Goal: Information Seeking & Learning: Learn about a topic

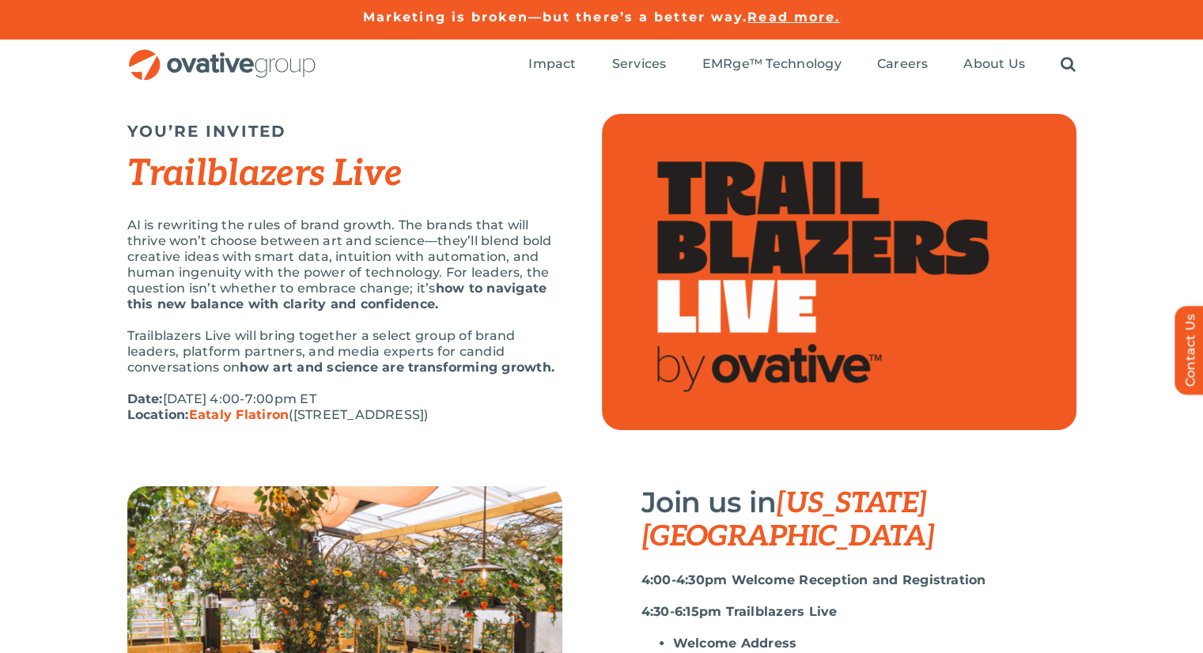
click at [367, 388] on div "AI is rewriting the rules of brand growth. The brands that will thrive won’t ch…" at bounding box center [344, 329] width 435 height 222
drag, startPoint x: 136, startPoint y: 389, endPoint x: 478, endPoint y: 420, distance: 343.2
click at [478, 420] on div "AI is rewriting the rules of brand growth. The brands that will thrive won’t ch…" at bounding box center [344, 329] width 435 height 222
click at [478, 420] on p "Date: [DATE] 4:00-7:00pm ET Location: [GEOGRAPHIC_DATA] ([STREET_ADDRESS])" at bounding box center [344, 408] width 435 height 32
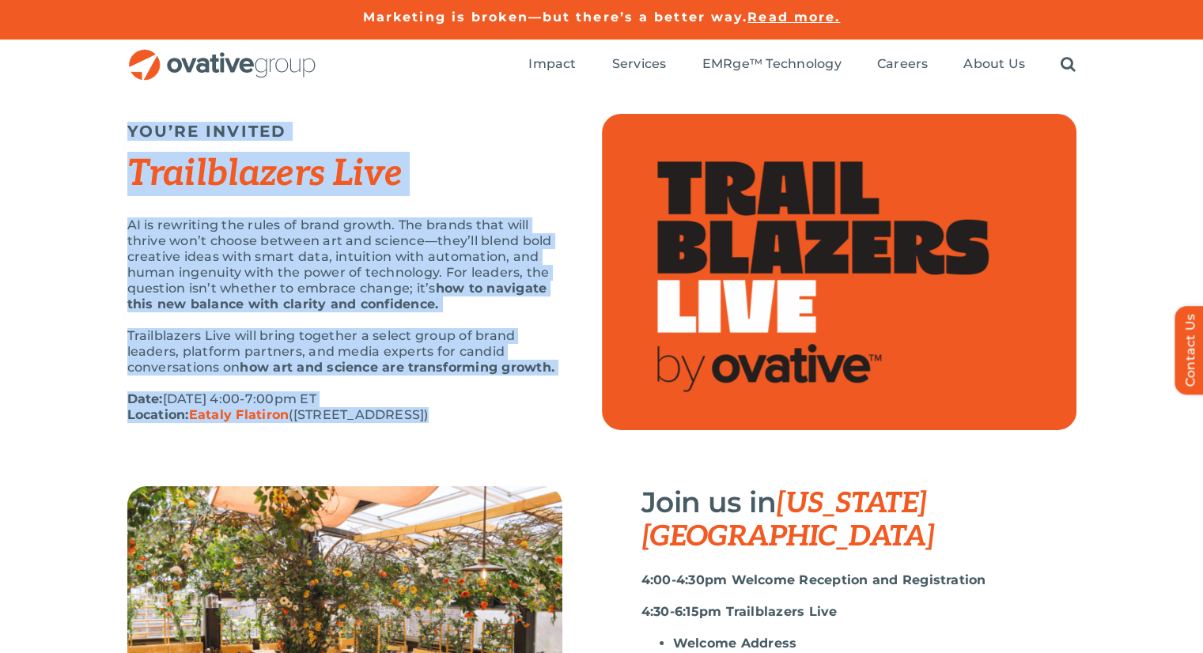
drag, startPoint x: 478, startPoint y: 420, endPoint x: 98, endPoint y: 131, distance: 477.5
click at [98, 131] on div "YOU’RE INVITED Trailblazers Live AI is rewriting the rules of brand growth. The…" at bounding box center [601, 288] width 1203 height 396
drag, startPoint x: 98, startPoint y: 131, endPoint x: 494, endPoint y: 438, distance: 501.2
click at [494, 438] on div "YOU’RE INVITED Trailblazers Live AI is rewriting the rules of brand growth. The…" at bounding box center [601, 288] width 1203 height 396
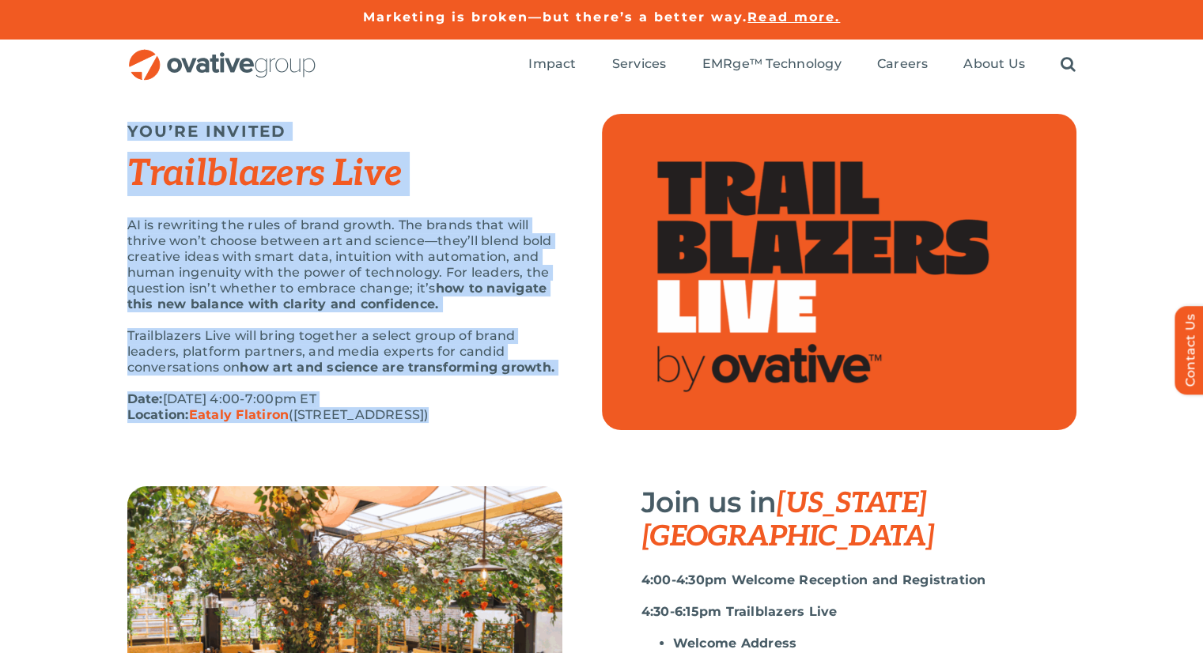
click at [494, 438] on div "AI is rewriting the rules of brand growth. The brands that will thrive won’t ch…" at bounding box center [344, 329] width 435 height 222
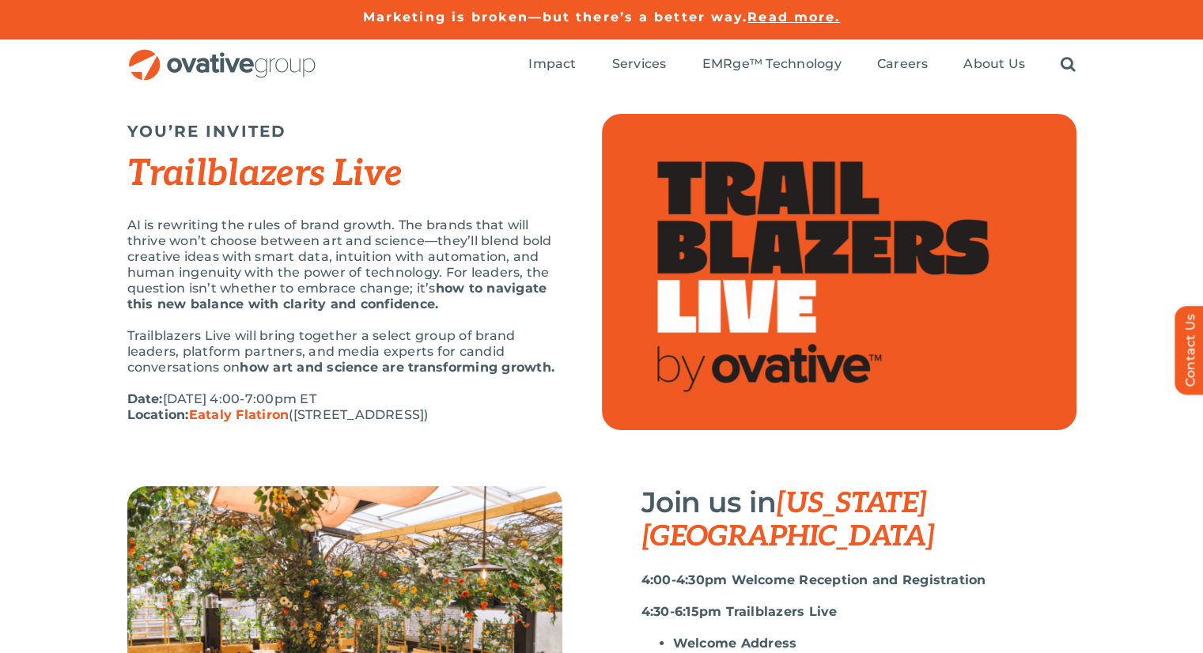
click at [491, 434] on div "AI is rewriting the rules of brand growth. The brands that will thrive won’t ch…" at bounding box center [344, 329] width 435 height 222
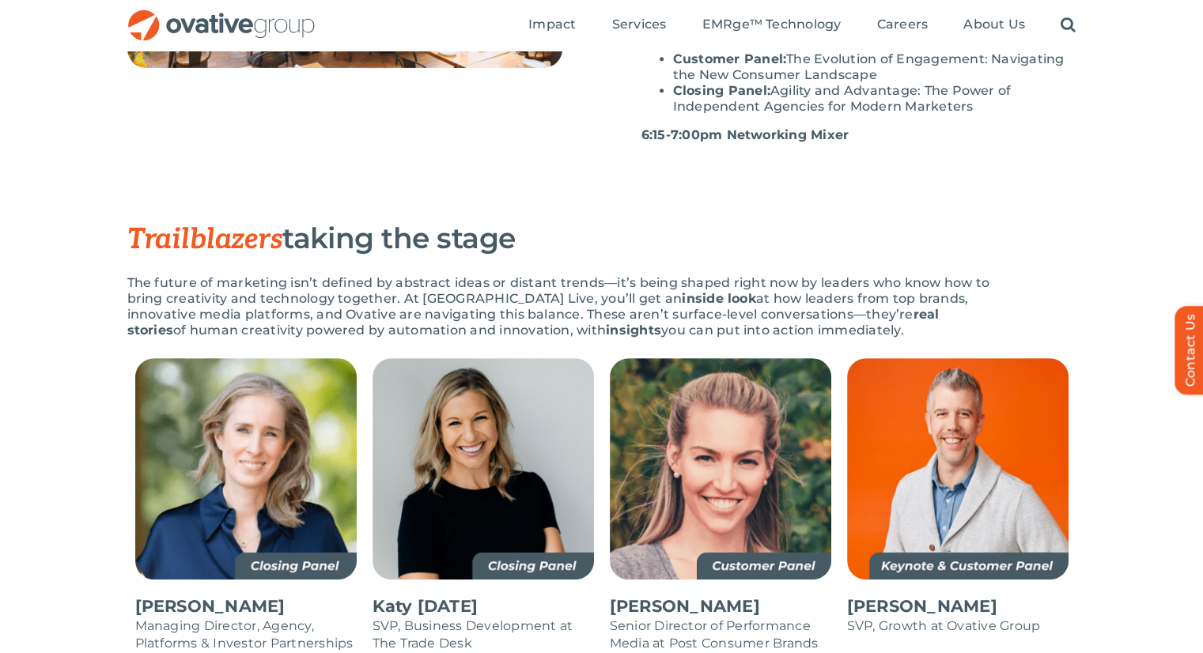
scroll to position [695, 0]
click at [671, 71] on ul "Welcome Address Keynote: AI Changes Everything—Right?! The Paradox of Modern Ma…" at bounding box center [859, 28] width 435 height 174
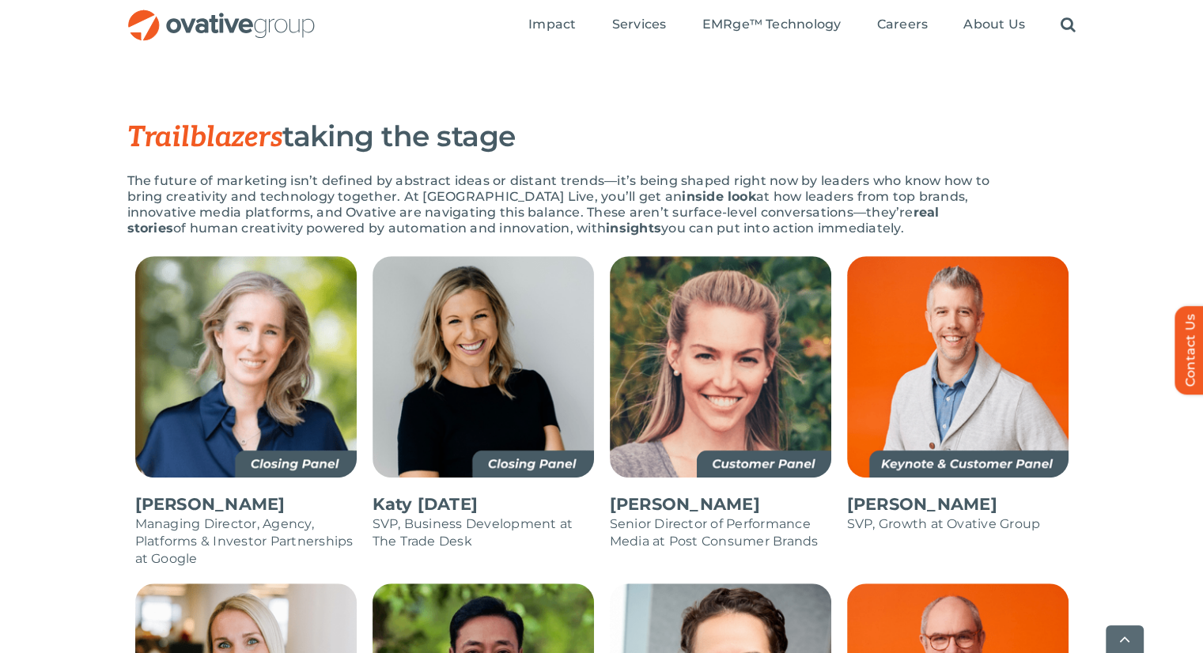
scroll to position [797, 0]
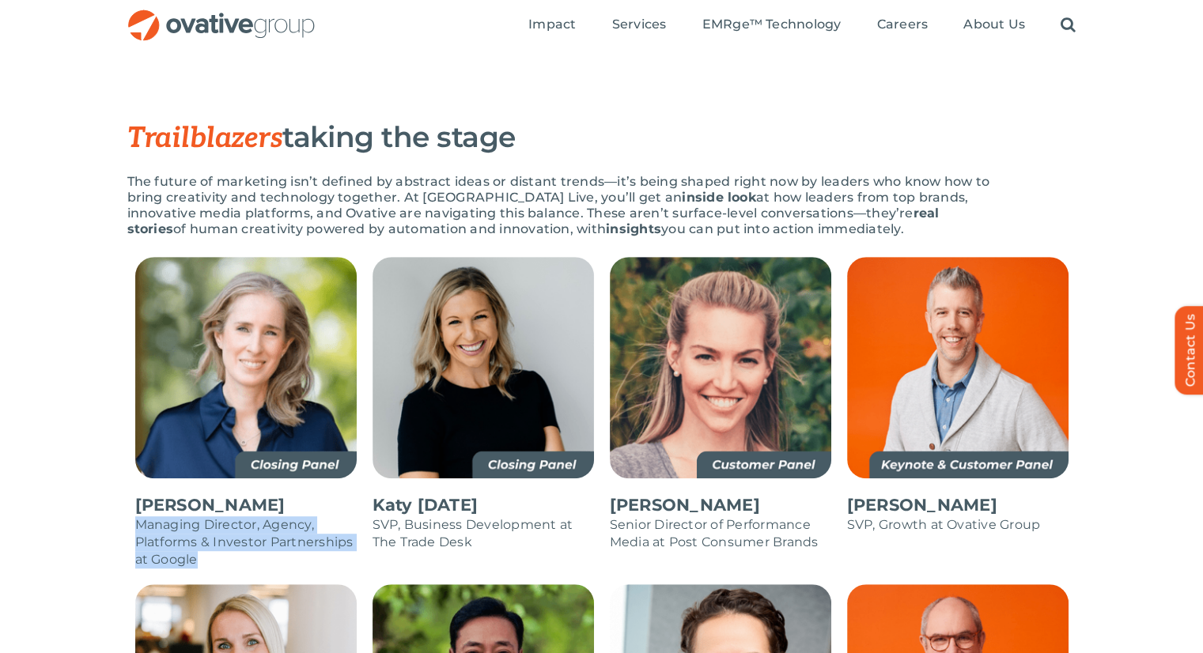
drag, startPoint x: 125, startPoint y: 486, endPoint x: 260, endPoint y: 520, distance: 139.5
click at [260, 520] on p "Managing Director, Agency, Platforms & Investor Partnerships at Google" at bounding box center [246, 543] width 222 height 52
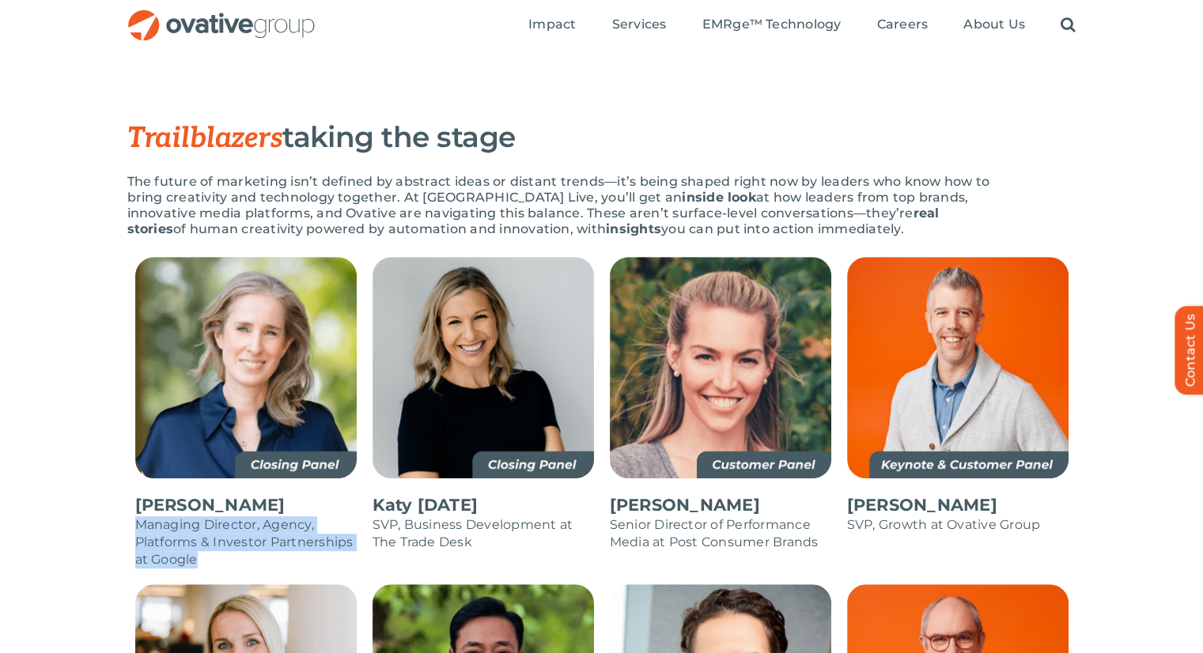
click at [260, 520] on p "Managing Director, Agency, Platforms & Investor Partnerships at Google" at bounding box center [246, 543] width 222 height 52
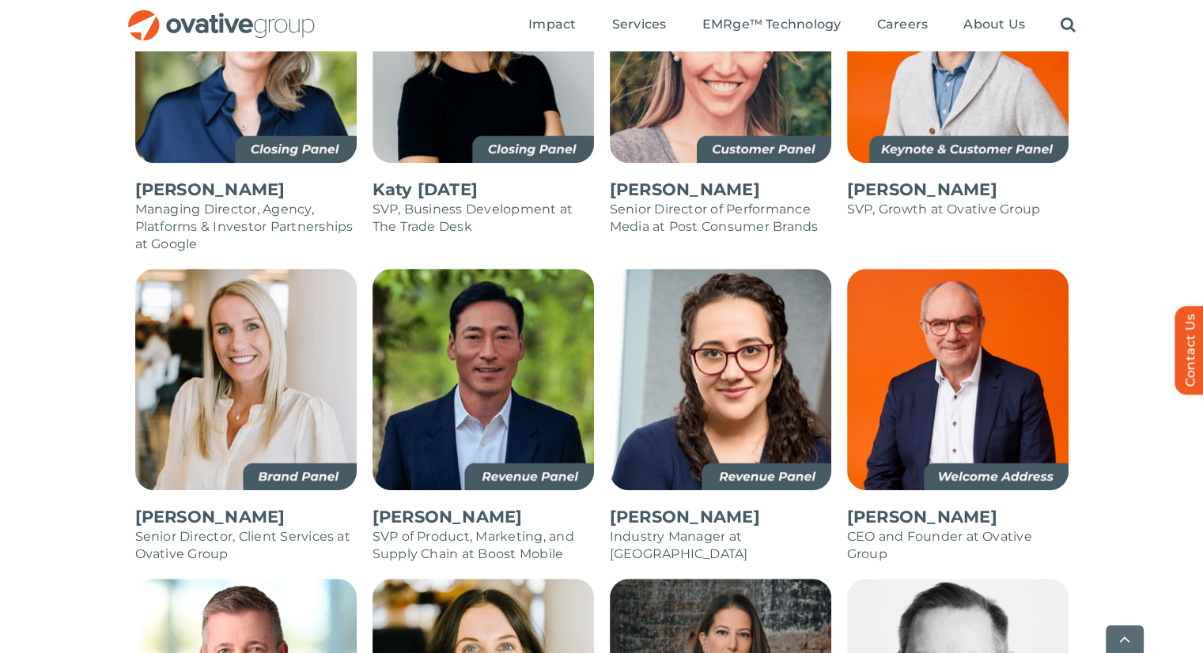
scroll to position [1113, 0]
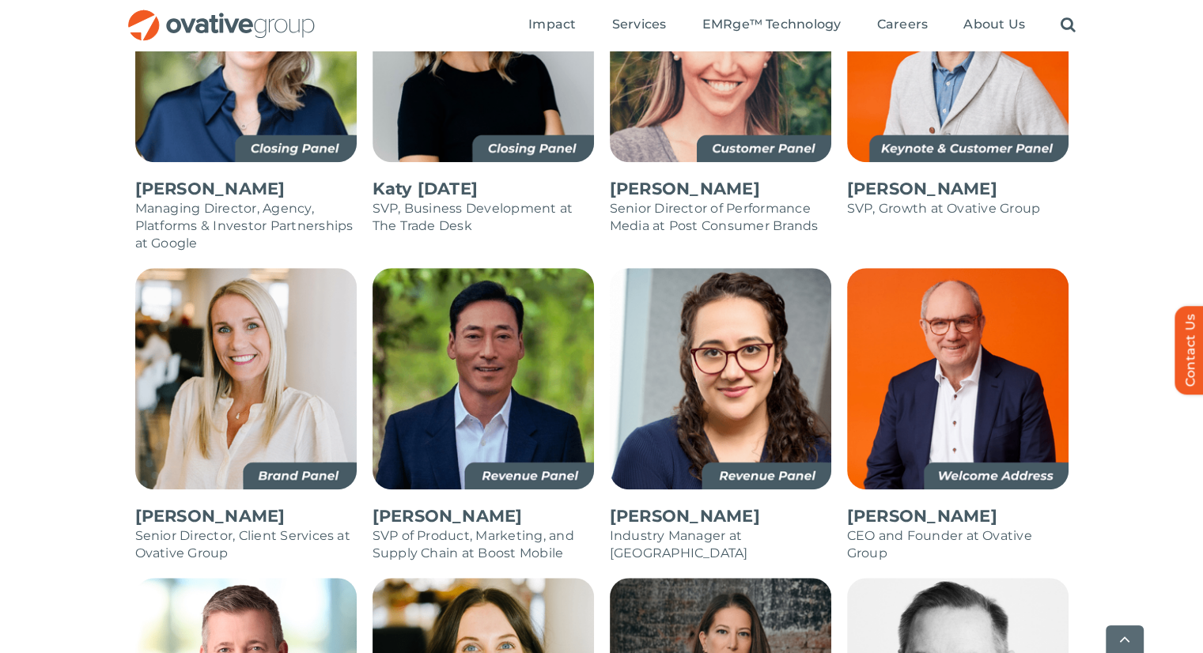
click at [680, 528] on p "Industry Manager at [GEOGRAPHIC_DATA]" at bounding box center [721, 545] width 222 height 35
click at [659, 528] on p "Industry Manager at [GEOGRAPHIC_DATA]" at bounding box center [721, 545] width 222 height 35
click at [416, 528] on p "SVP of Product, Marketing, and Supply Chain at Boost Mobile" at bounding box center [484, 545] width 222 height 35
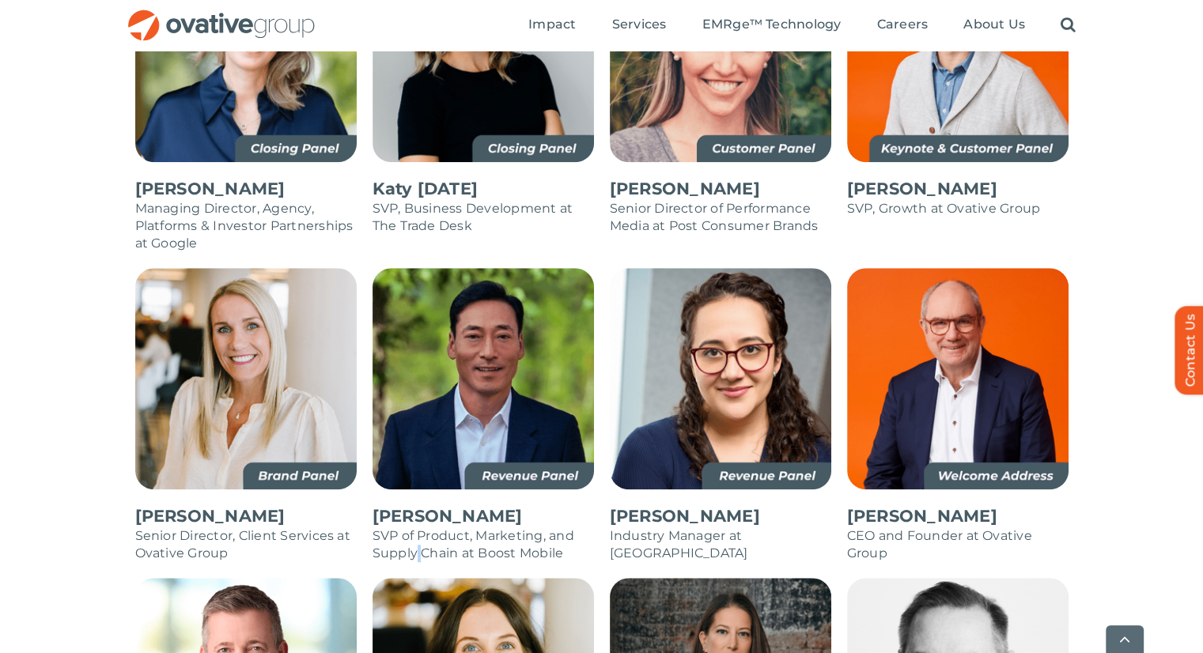
click at [416, 528] on p "SVP of Product, Marketing, and Supply Chain at Boost Mobile" at bounding box center [484, 545] width 222 height 35
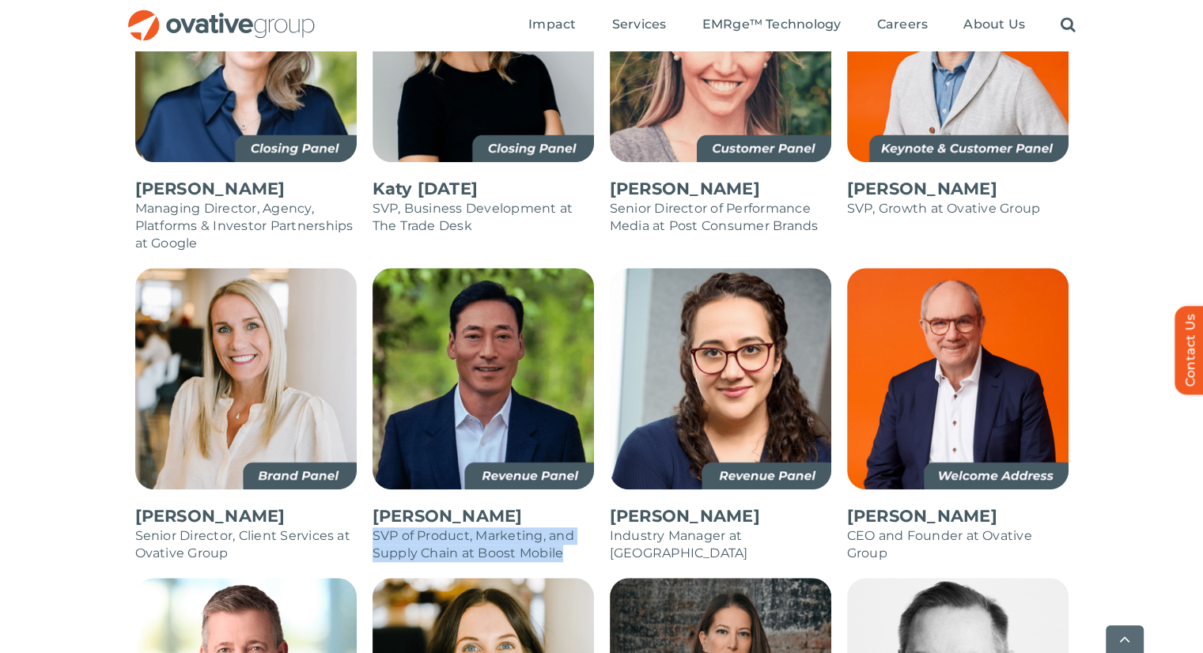
click at [416, 528] on p "SVP of Product, Marketing, and Supply Chain at Boost Mobile" at bounding box center [484, 545] width 222 height 35
click at [82, 358] on div "[PERSON_NAME] Managing Director, Agency, Platforms & Investor Partnerships at G…" at bounding box center [601, 611] width 1203 height 1341
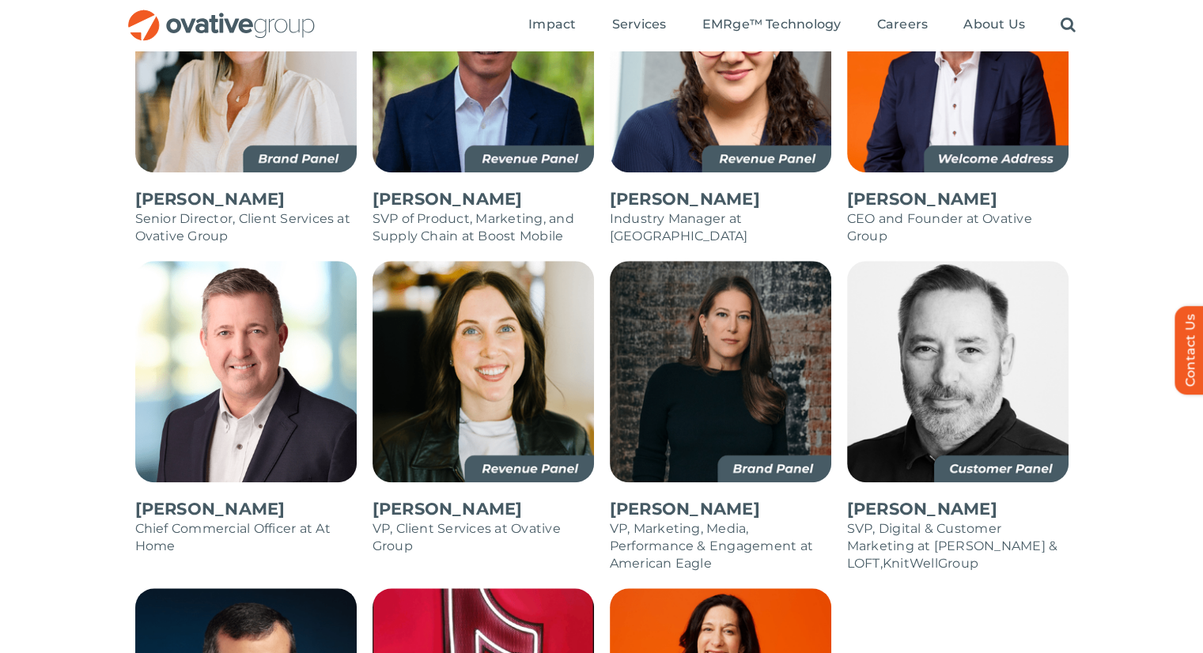
scroll to position [1430, 0]
drag, startPoint x: 210, startPoint y: 494, endPoint x: 247, endPoint y: 516, distance: 43.3
click at [247, 521] on p "Chief Commercial Officer at At Home" at bounding box center [246, 538] width 222 height 35
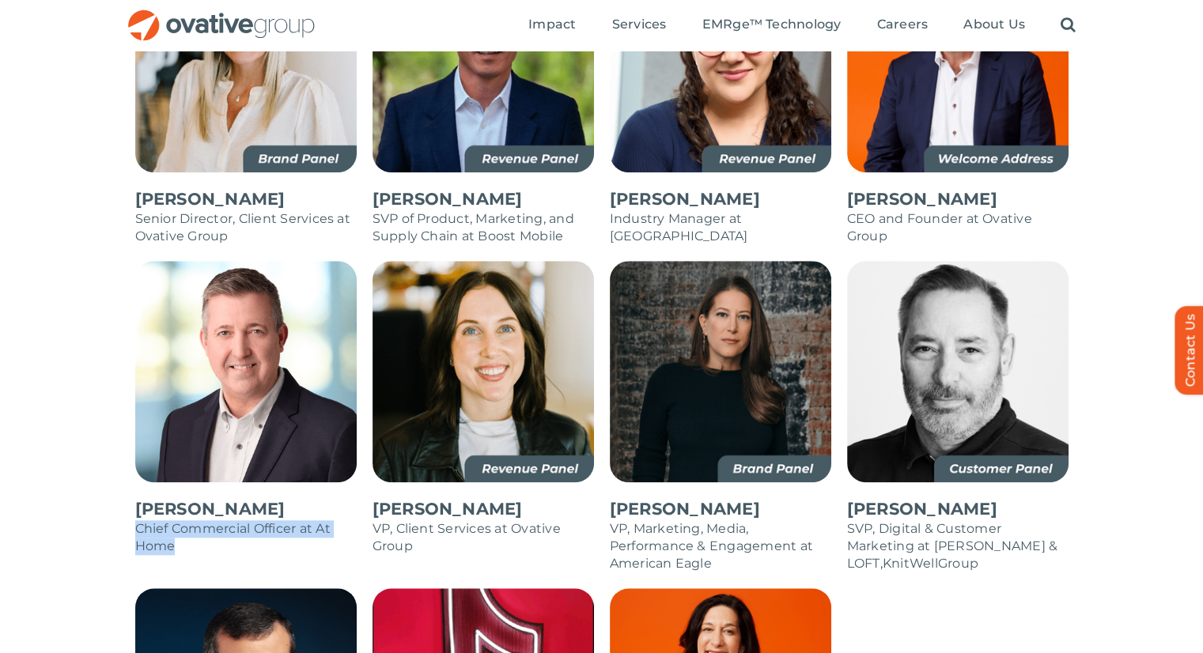
click at [247, 521] on p "Chief Commercial Officer at At Home" at bounding box center [246, 538] width 222 height 35
click at [684, 521] on p "VP, Marketing, Media, Performance & Engagement at American Eagle" at bounding box center [721, 547] width 222 height 52
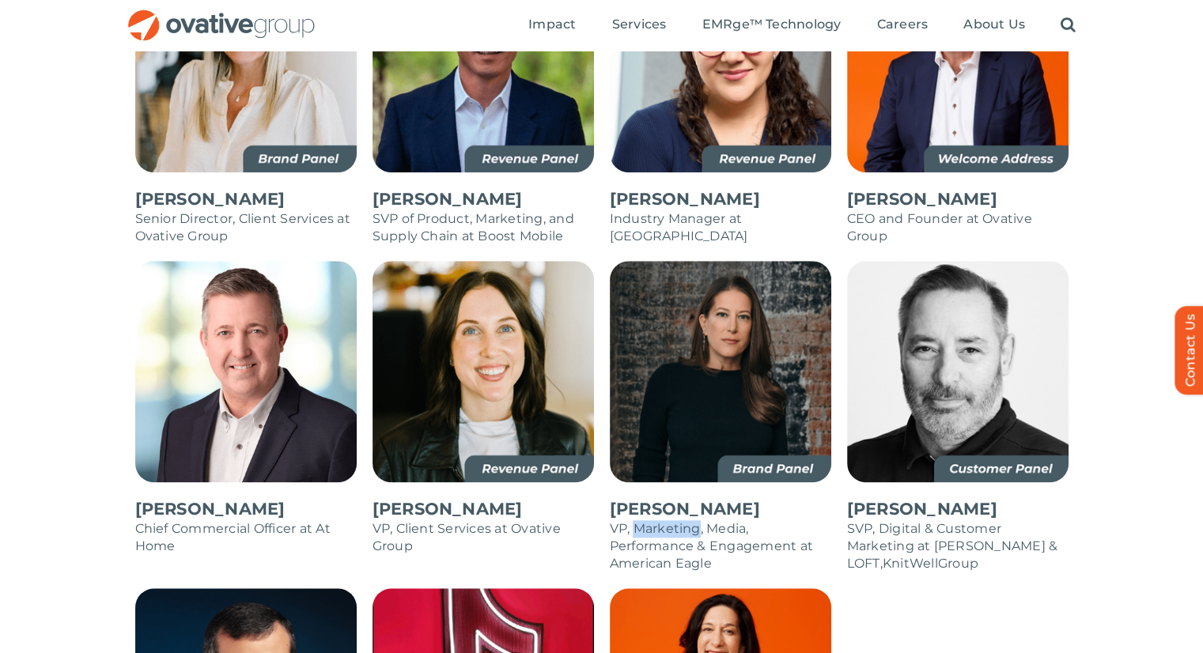
click at [684, 521] on p "VP, Marketing, Media, Performance & Engagement at American Eagle" at bounding box center [721, 547] width 222 height 52
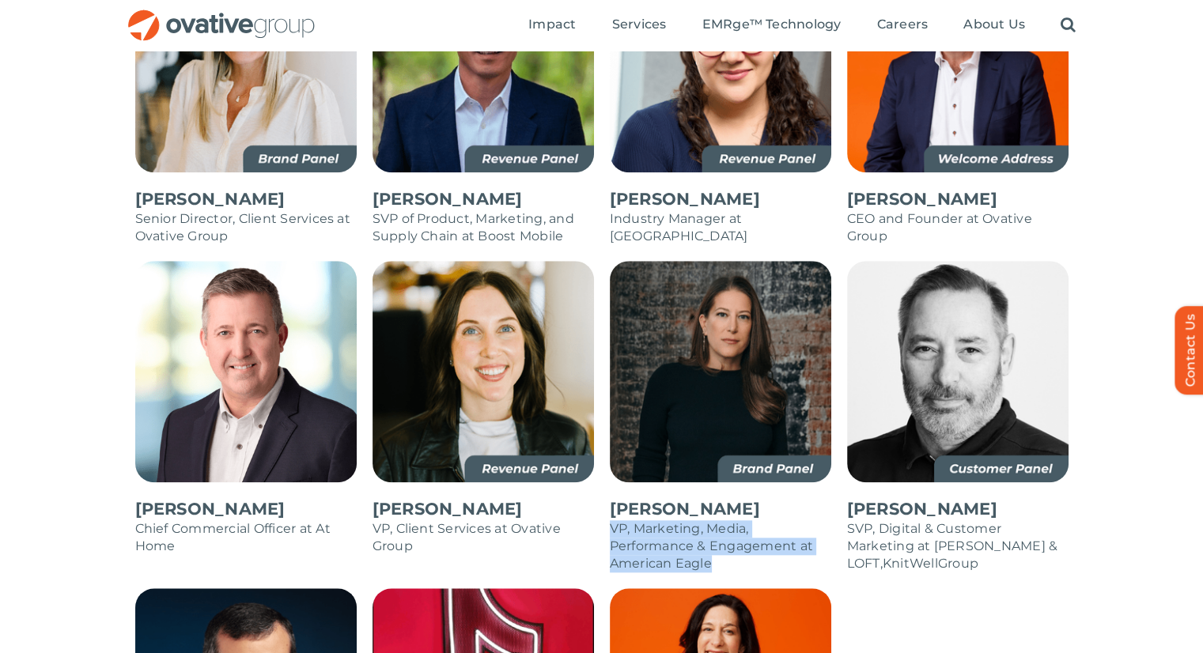
click at [684, 521] on p "VP, Marketing, Media, Performance & Engagement at American Eagle" at bounding box center [721, 547] width 222 height 52
click at [899, 521] on span "SVP, Digital & Customer Marketing at [PERSON_NAME] & LOFT" at bounding box center [952, 546] width 211 height 50
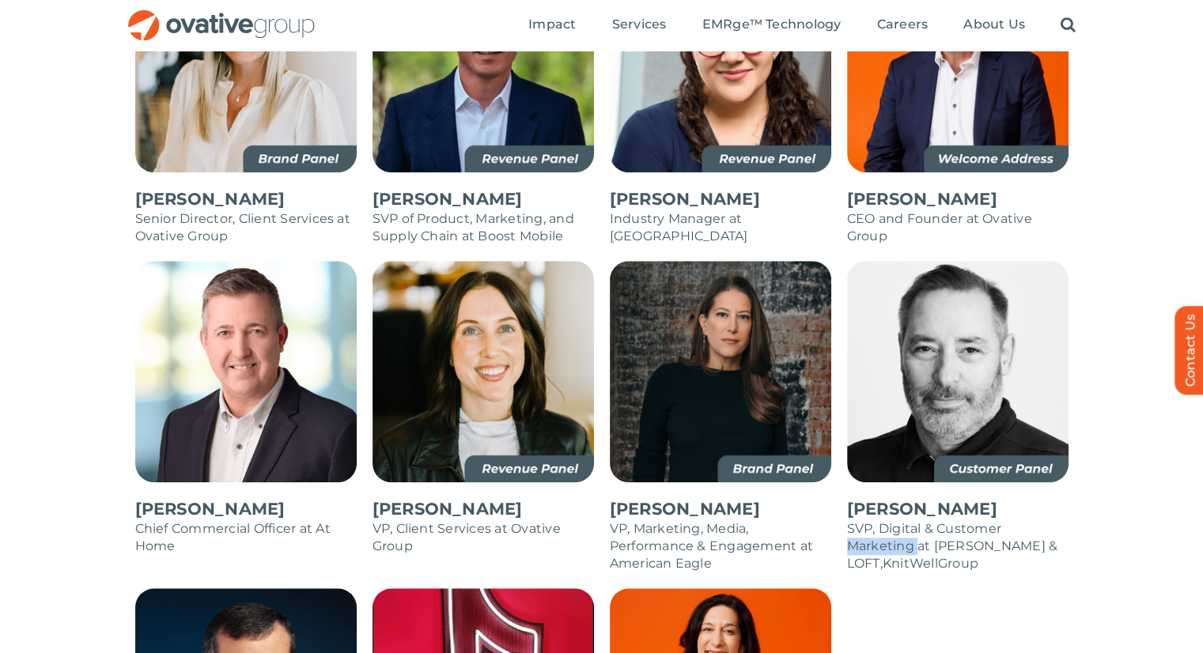
click at [899, 521] on span "SVP, Digital & Customer Marketing at [PERSON_NAME] & LOFT" at bounding box center [952, 546] width 211 height 50
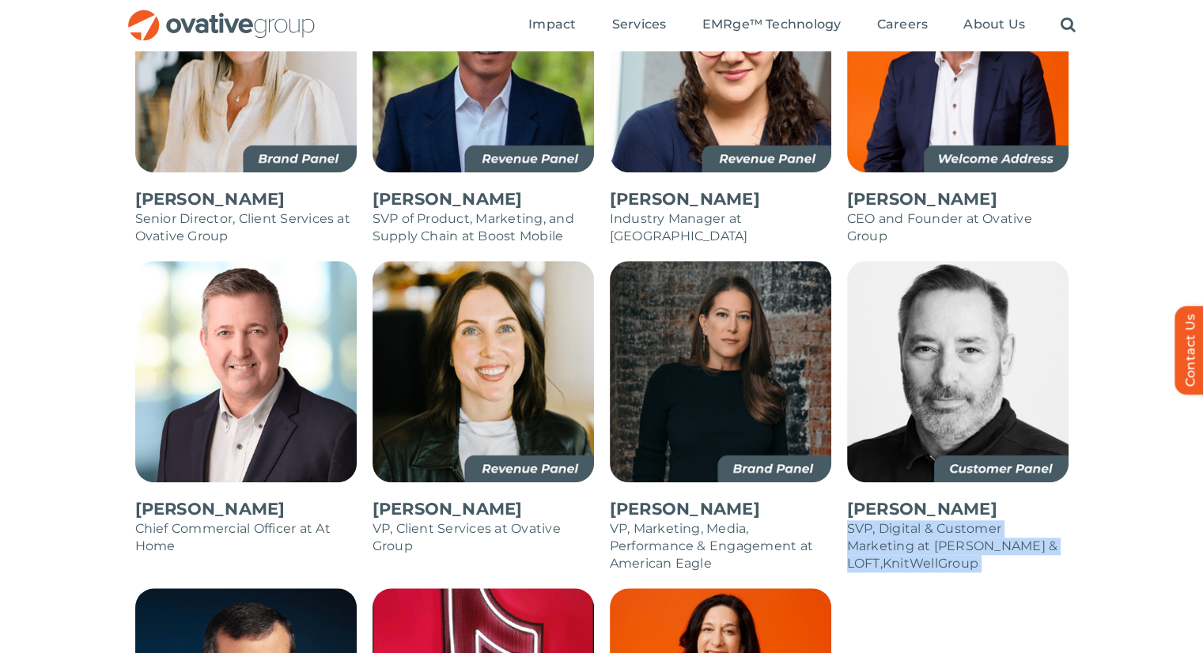
click at [899, 521] on span "SVP, Digital & Customer Marketing at [PERSON_NAME] & LOFT" at bounding box center [952, 546] width 211 height 50
click at [873, 521] on span "SVP, Digital & Customer Marketing at [PERSON_NAME] & LOFT" at bounding box center [952, 546] width 211 height 50
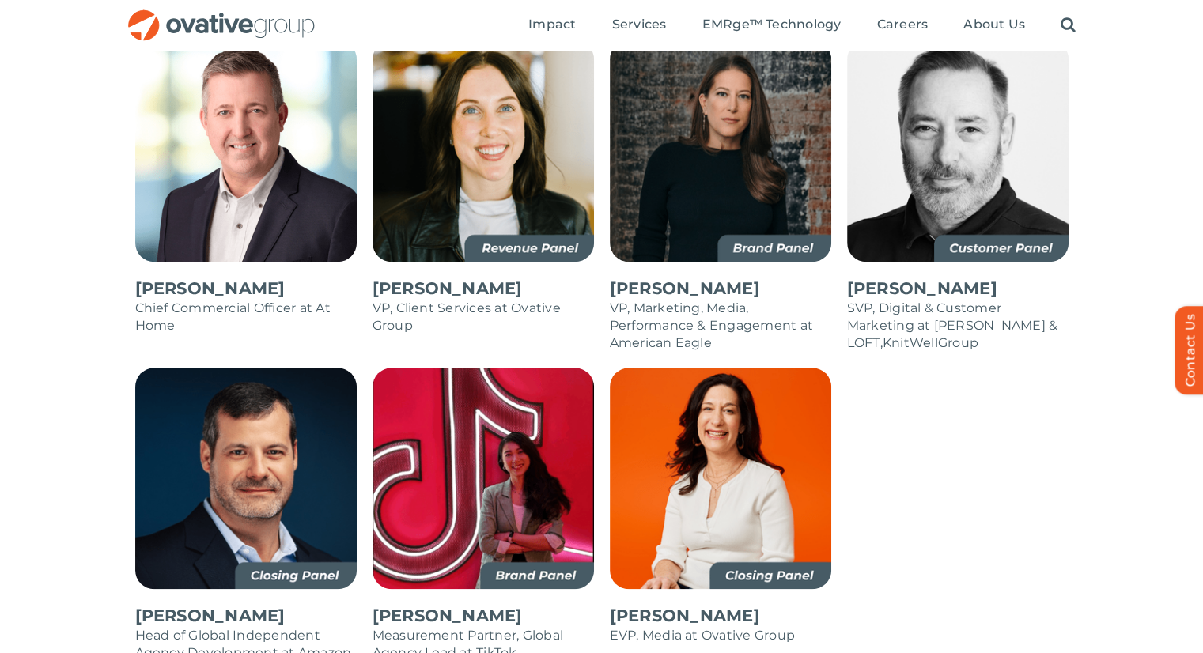
scroll to position [1650, 0]
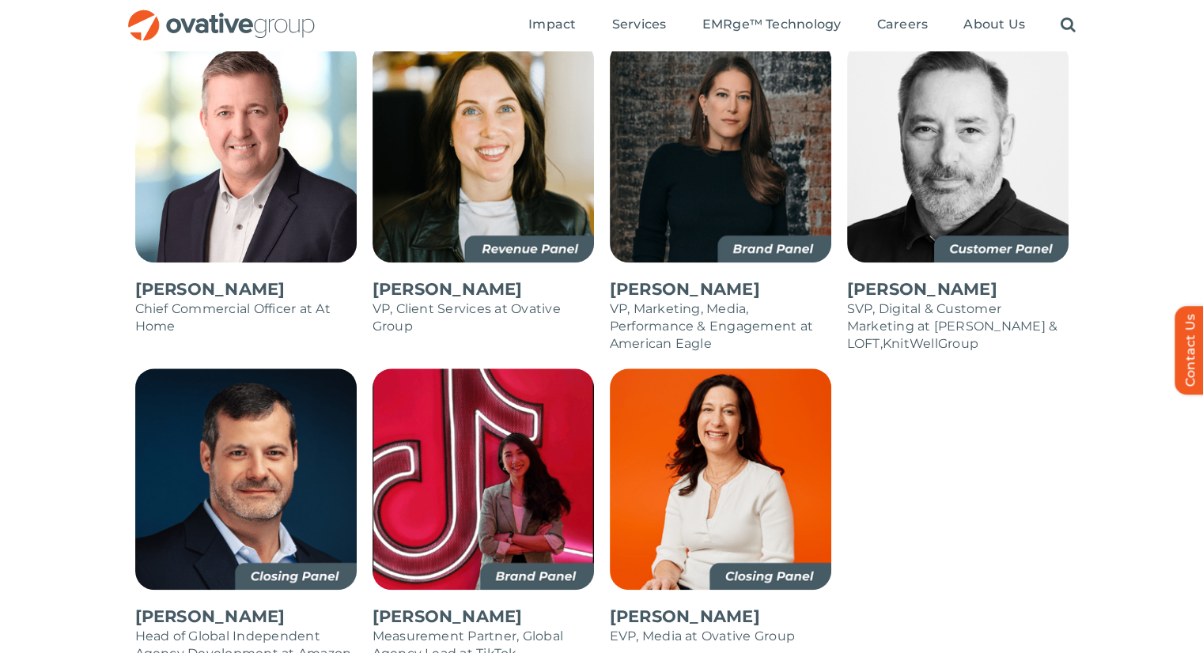
click at [631, 628] on p "EVP, Media at Ovative Group" at bounding box center [721, 636] width 222 height 17
click at [442, 628] on p "Measurement Partner, Global Agency Lead at TikTok" at bounding box center [484, 645] width 222 height 35
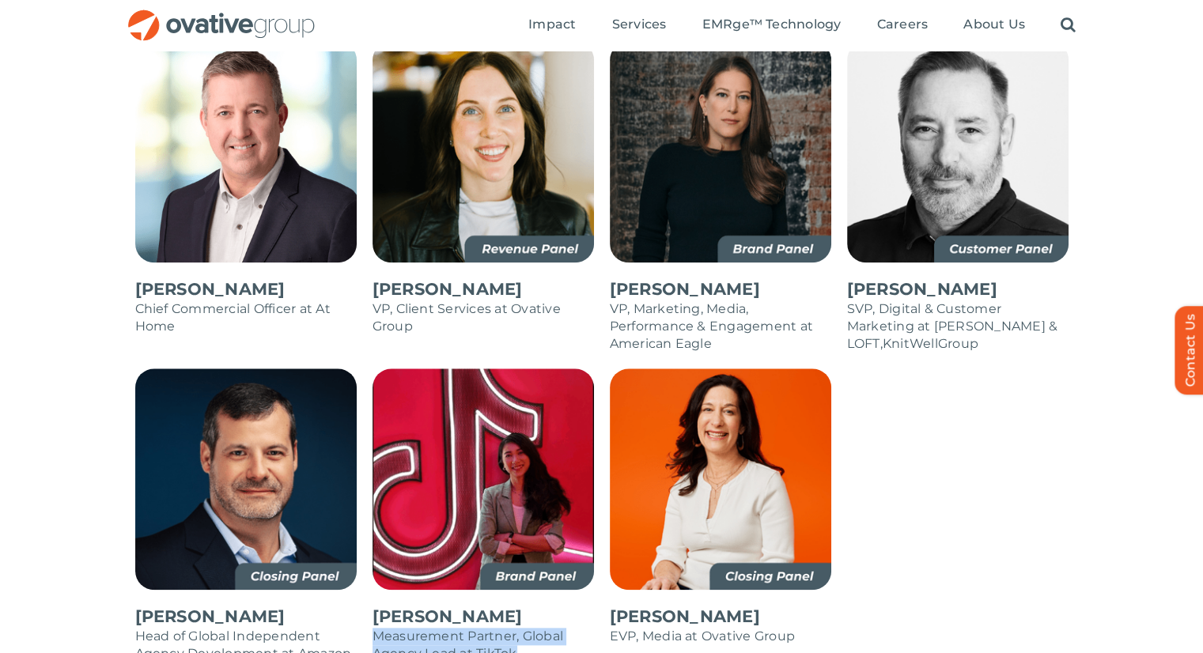
click at [442, 628] on p "Measurement Partner, Global Agency Lead at TikTok" at bounding box center [484, 645] width 222 height 35
click at [554, 628] on p "Measurement Partner, Global Agency Lead at TikTok" at bounding box center [484, 645] width 222 height 35
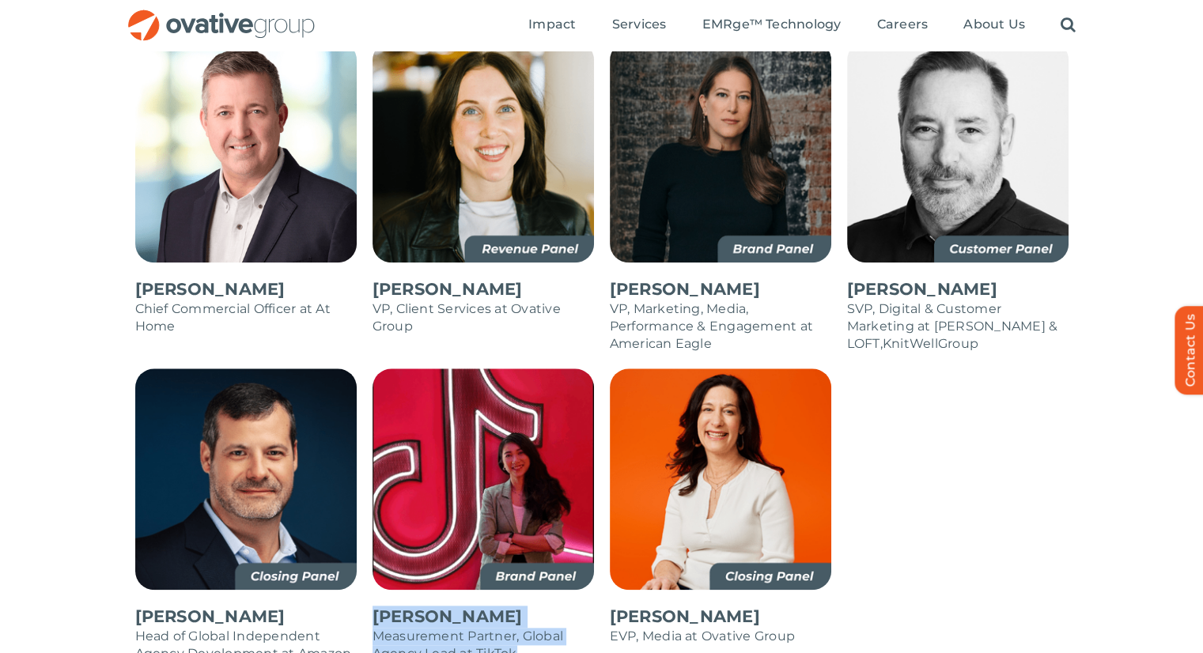
drag, startPoint x: 554, startPoint y: 627, endPoint x: 392, endPoint y: 583, distance: 167.4
click at [392, 590] on div "[PERSON_NAME] Measurement Partner, Global Agency Lead at TikTok" at bounding box center [484, 634] width 222 height 89
click at [392, 606] on p "[PERSON_NAME]" at bounding box center [484, 617] width 222 height 22
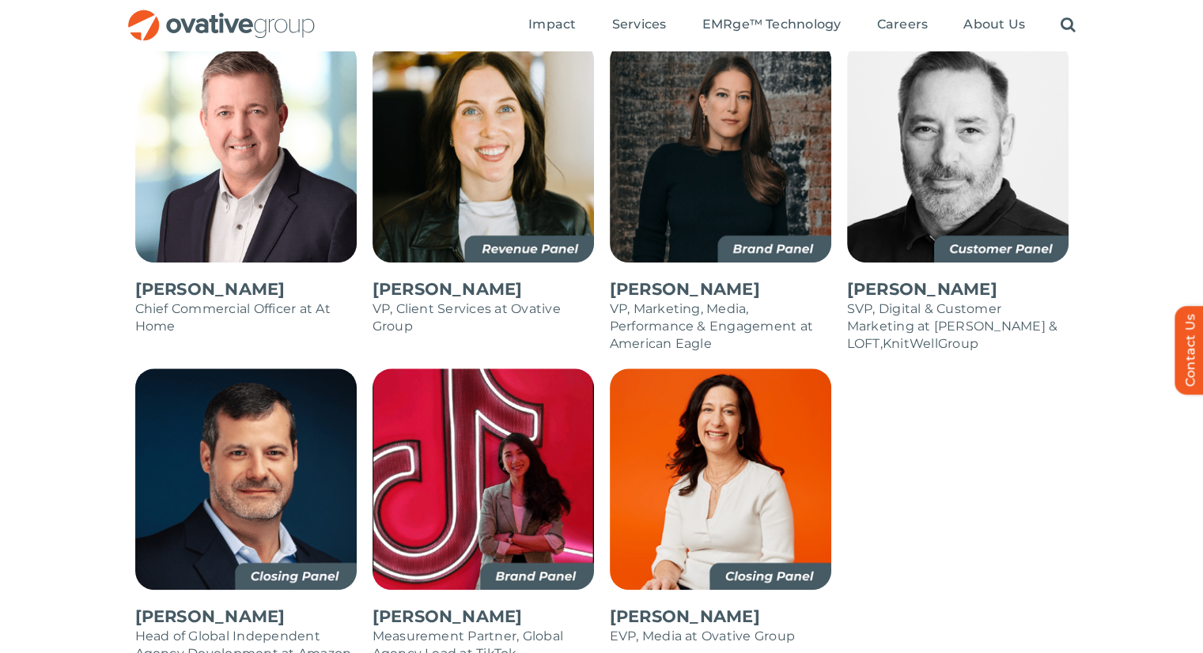
click at [202, 606] on p "[PERSON_NAME]" at bounding box center [246, 617] width 222 height 22
copy div "[PERSON_NAME]"
